Goal: Information Seeking & Learning: Learn about a topic

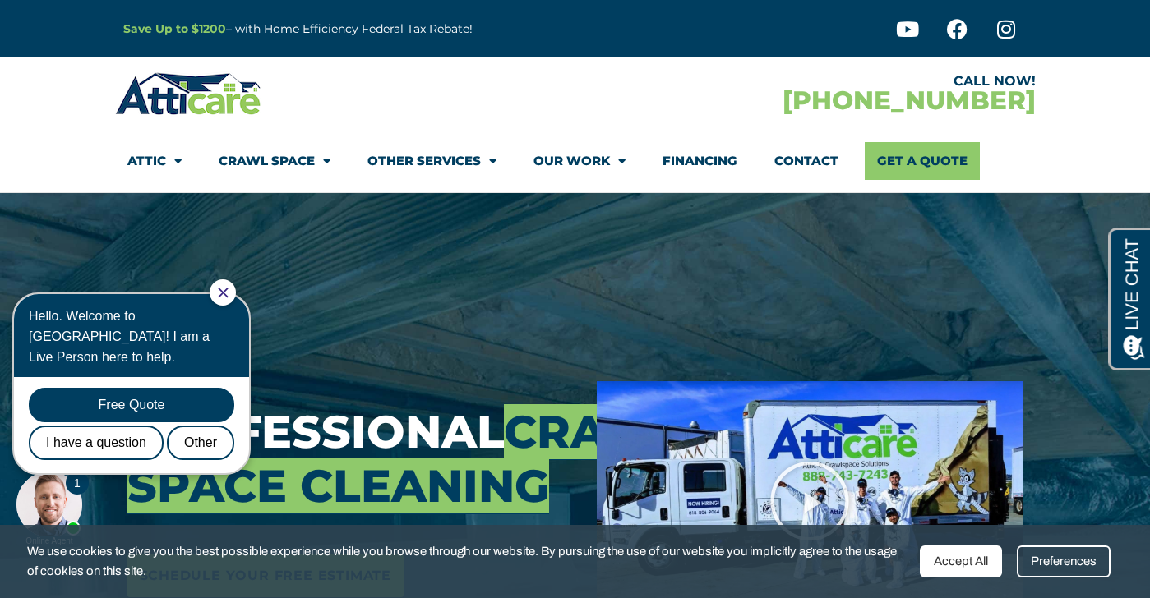
click at [236, 292] on div at bounding box center [223, 292] width 26 height 26
click at [228, 295] on icon "Close Chat" at bounding box center [223, 293] width 11 height 11
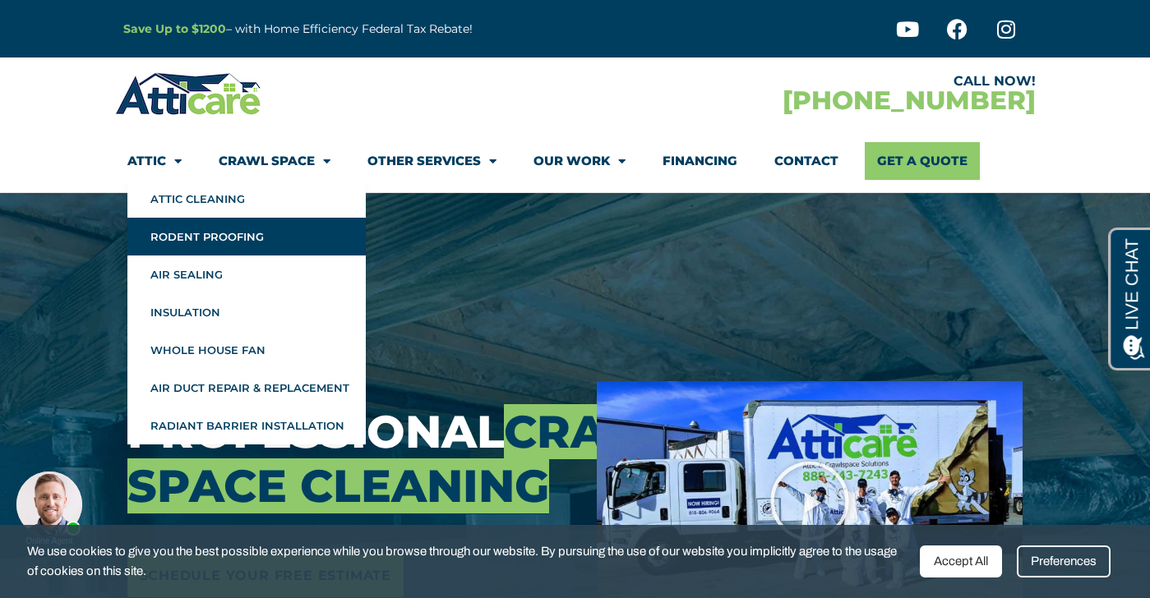
click at [184, 229] on link "Rodent Proofing" at bounding box center [246, 237] width 238 height 38
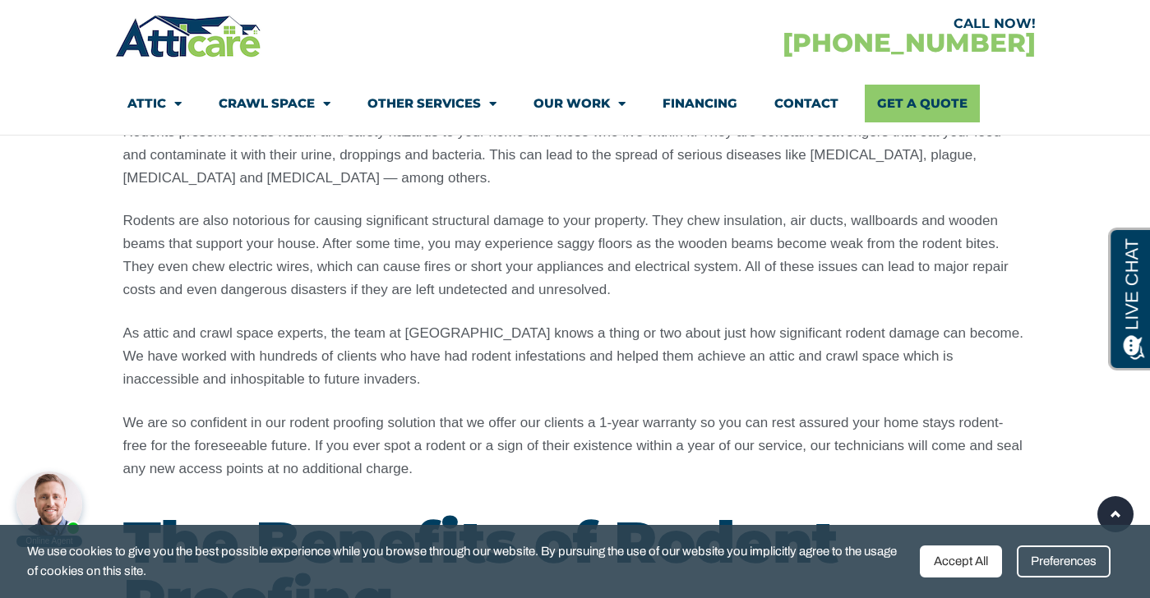
scroll to position [1998, 0]
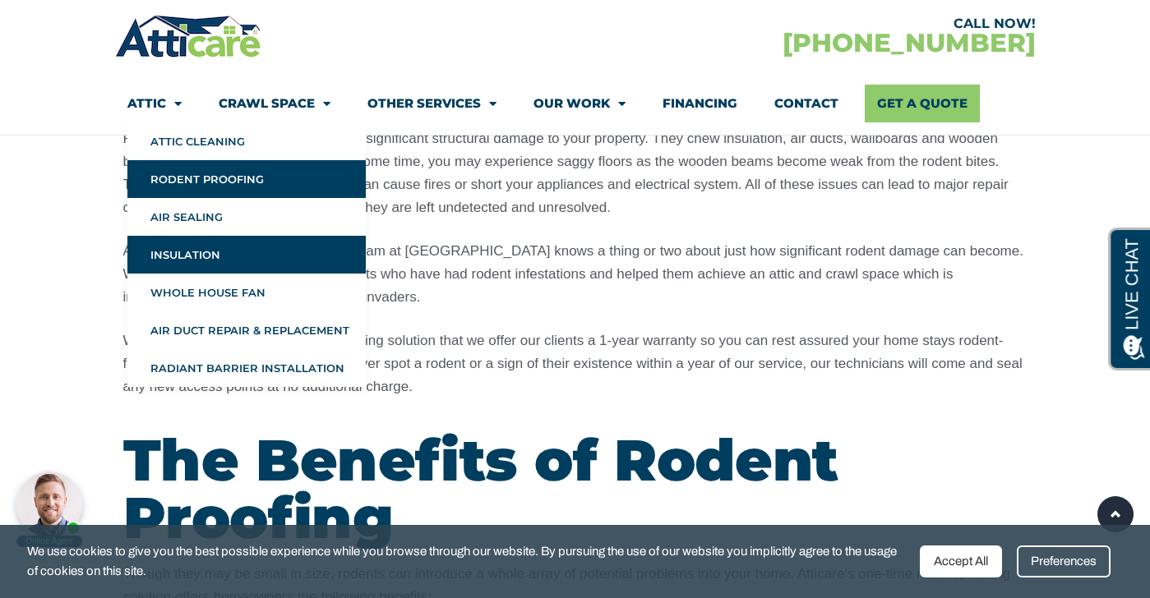
click at [215, 248] on link "Insulation" at bounding box center [246, 255] width 238 height 38
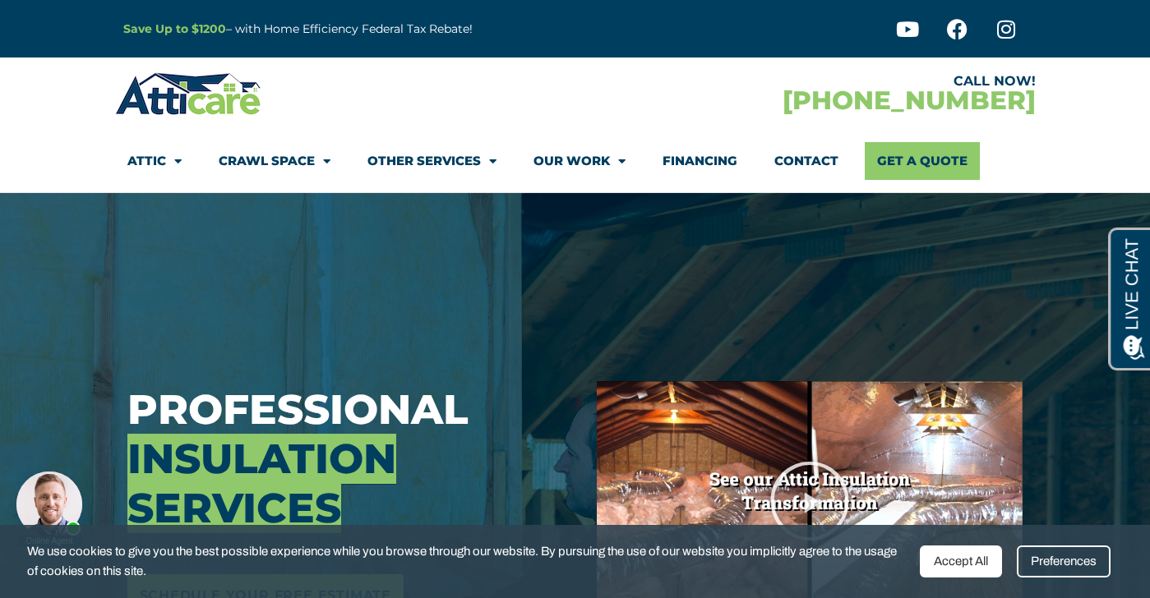
click at [972, 562] on div "Accept All" at bounding box center [961, 562] width 82 height 32
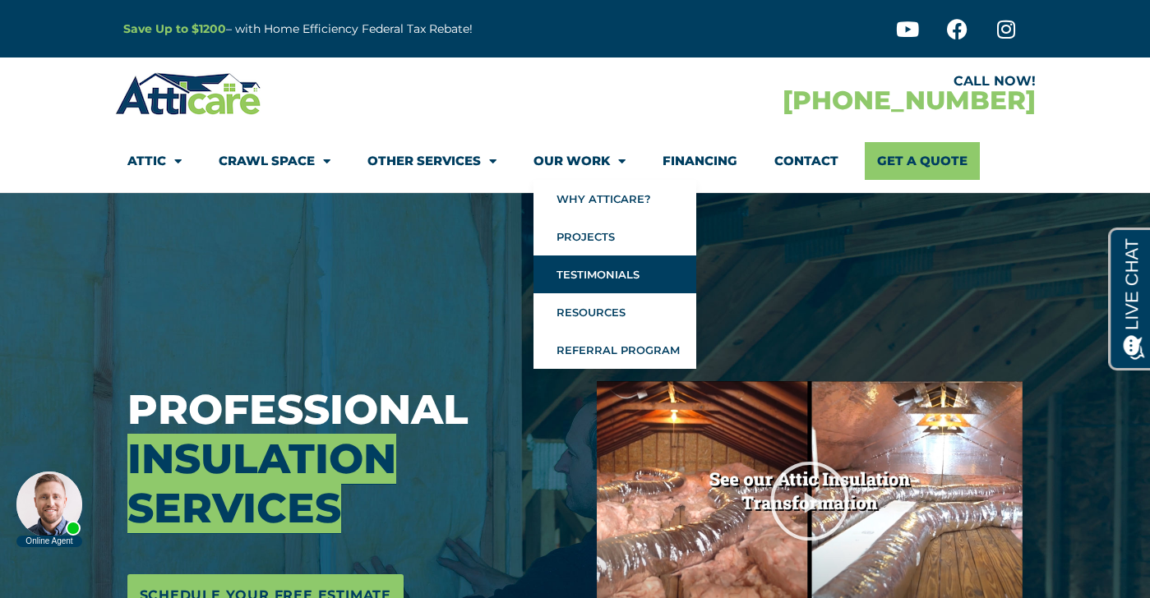
click at [588, 268] on link "Testimonials" at bounding box center [614, 275] width 163 height 38
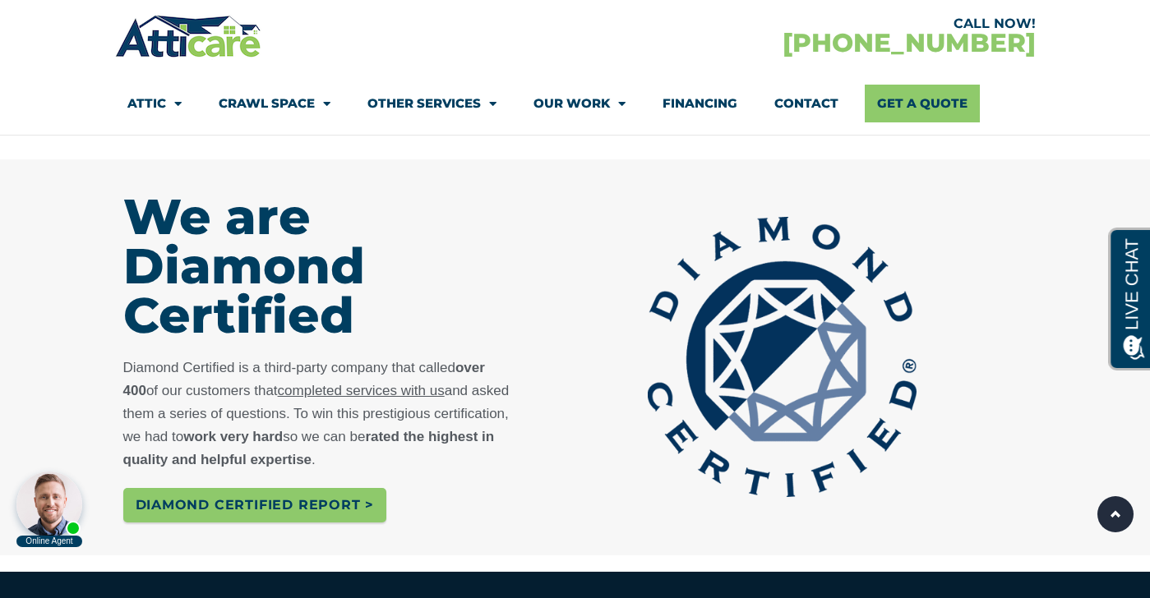
scroll to position [656, 0]
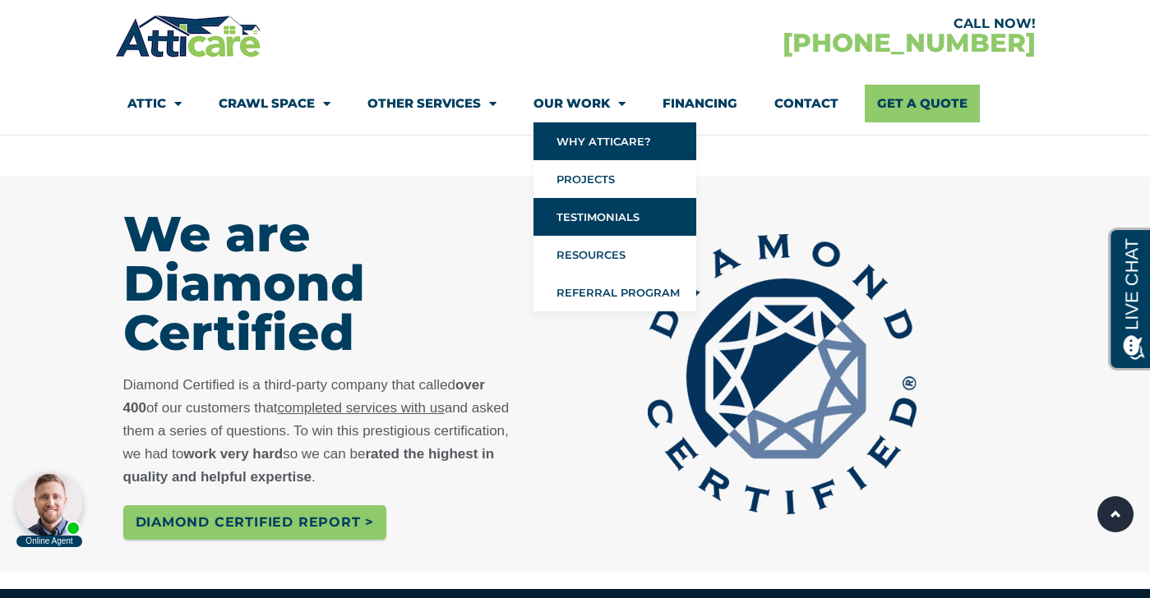
click at [624, 142] on link "Why Atticare?" at bounding box center [614, 141] width 163 height 38
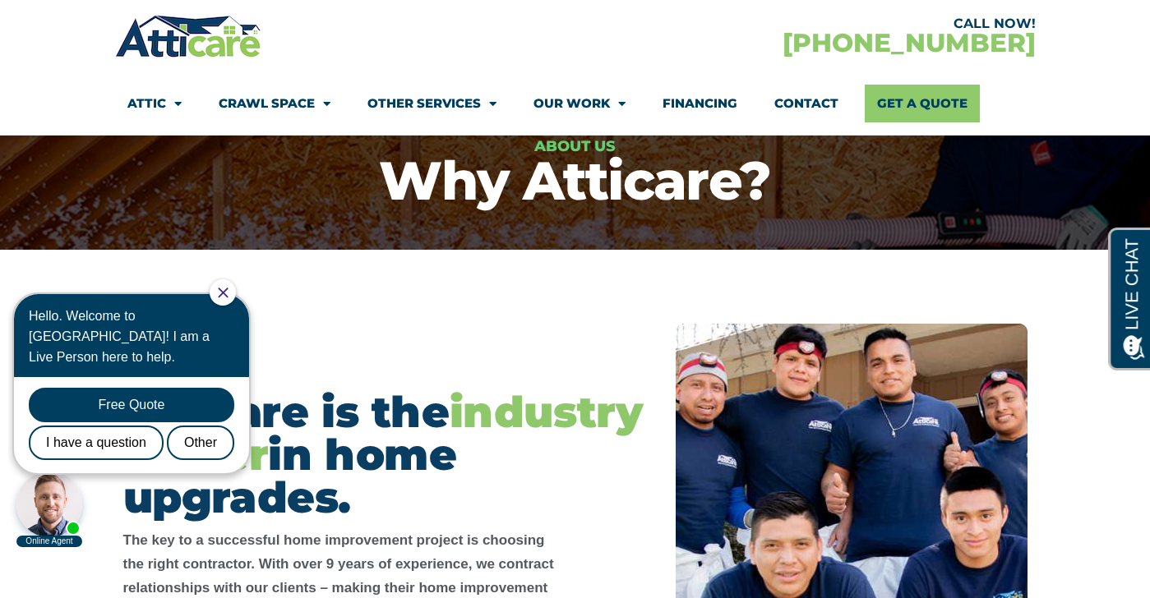
scroll to position [170, 0]
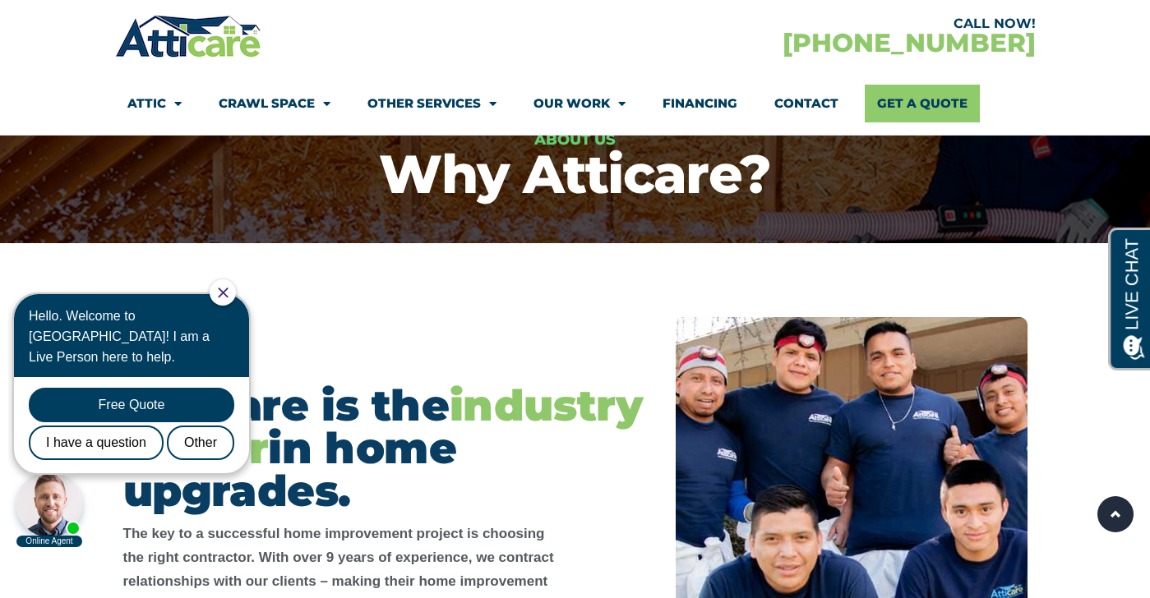
click at [228, 293] on icon "Close Chat" at bounding box center [223, 293] width 11 height 11
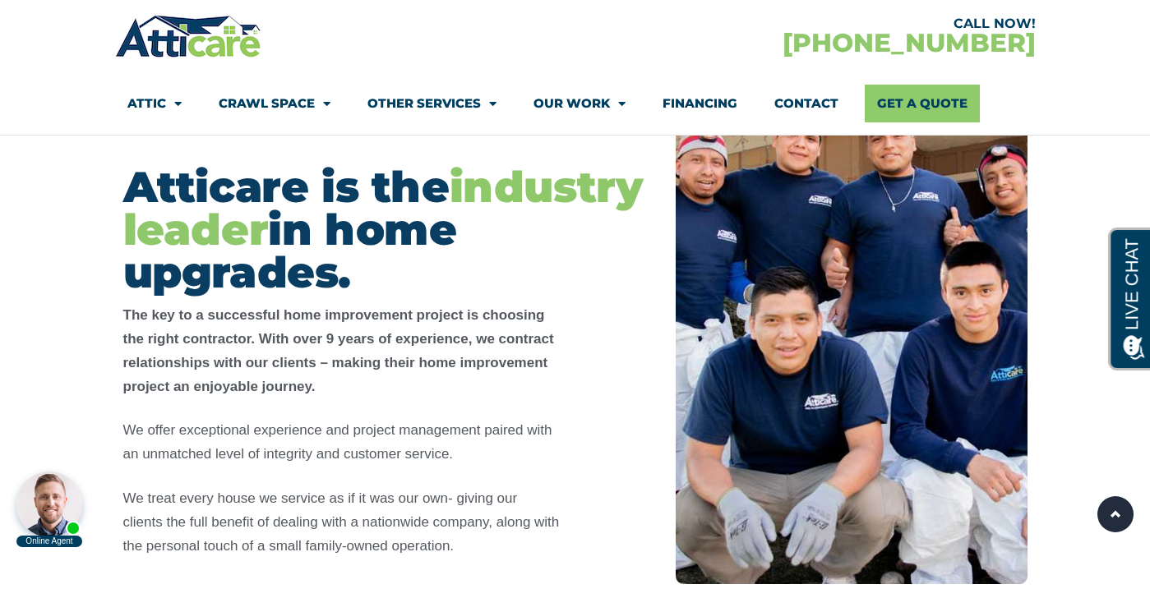
scroll to position [391, 0]
